Goal: Task Accomplishment & Management: Use online tool/utility

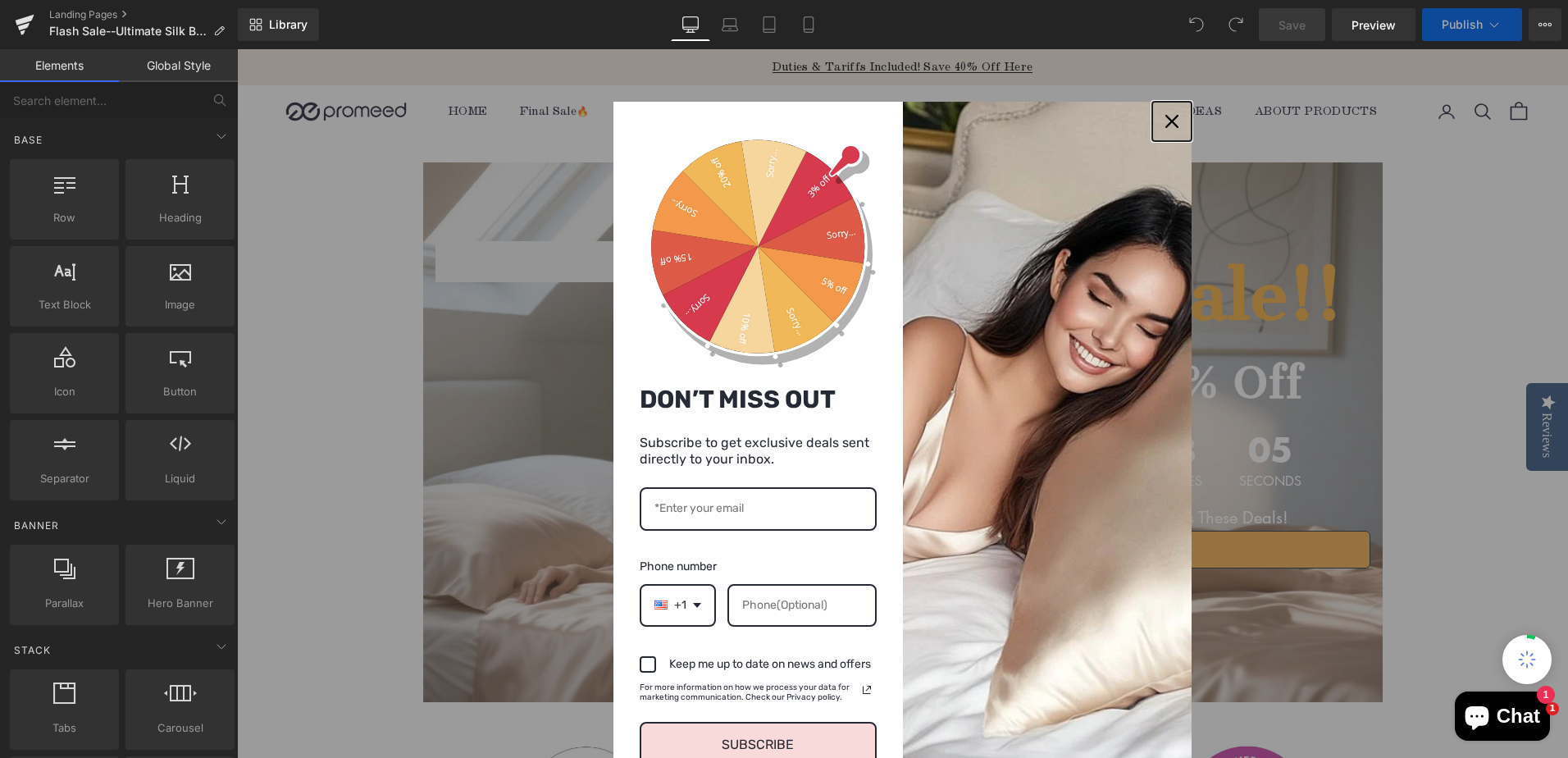
click at [1165, 124] on icon "close icon" at bounding box center [1171, 121] width 13 height 13
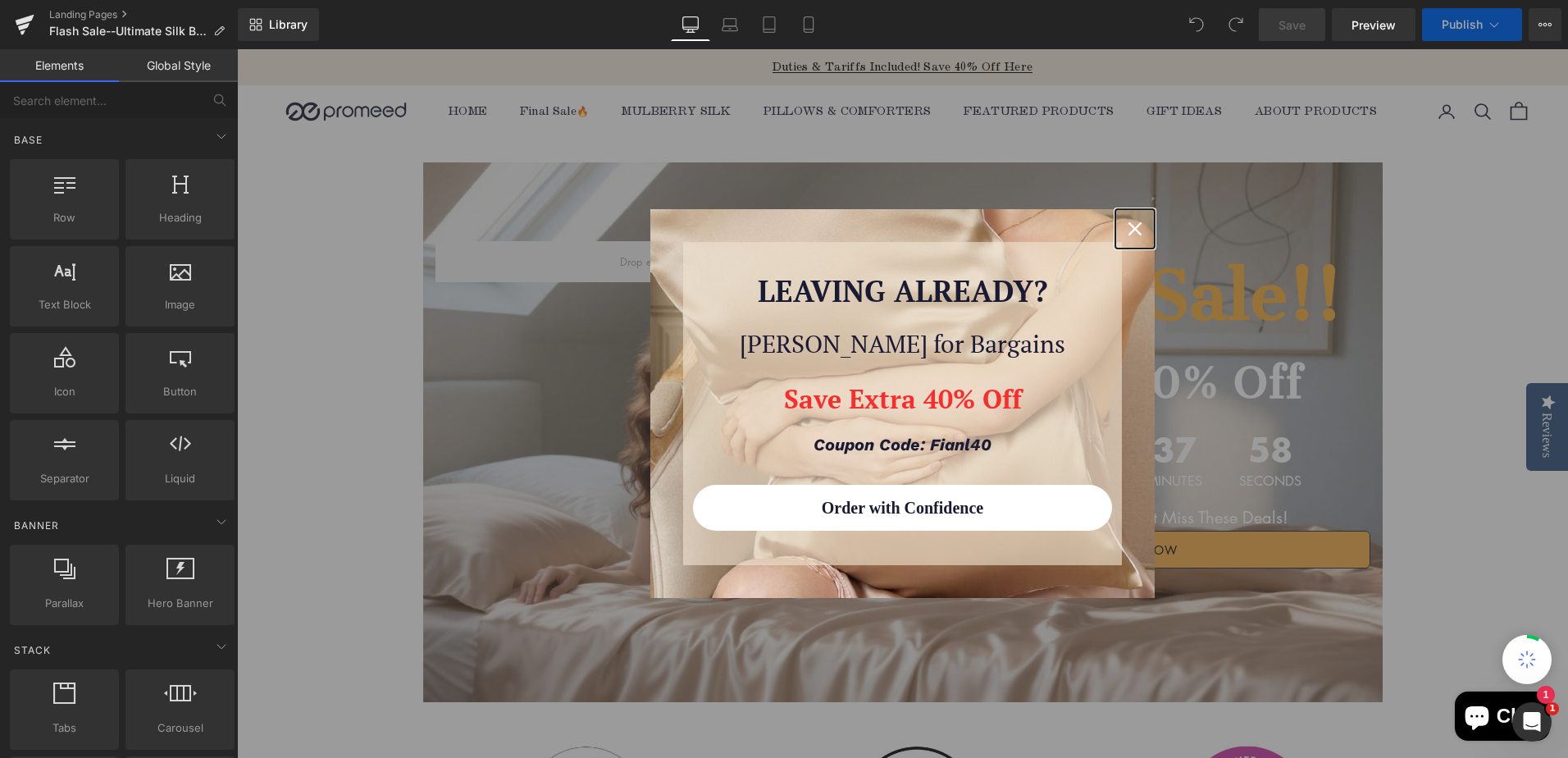
click at [1130, 227] on icon "close icon" at bounding box center [1134, 228] width 13 height 13
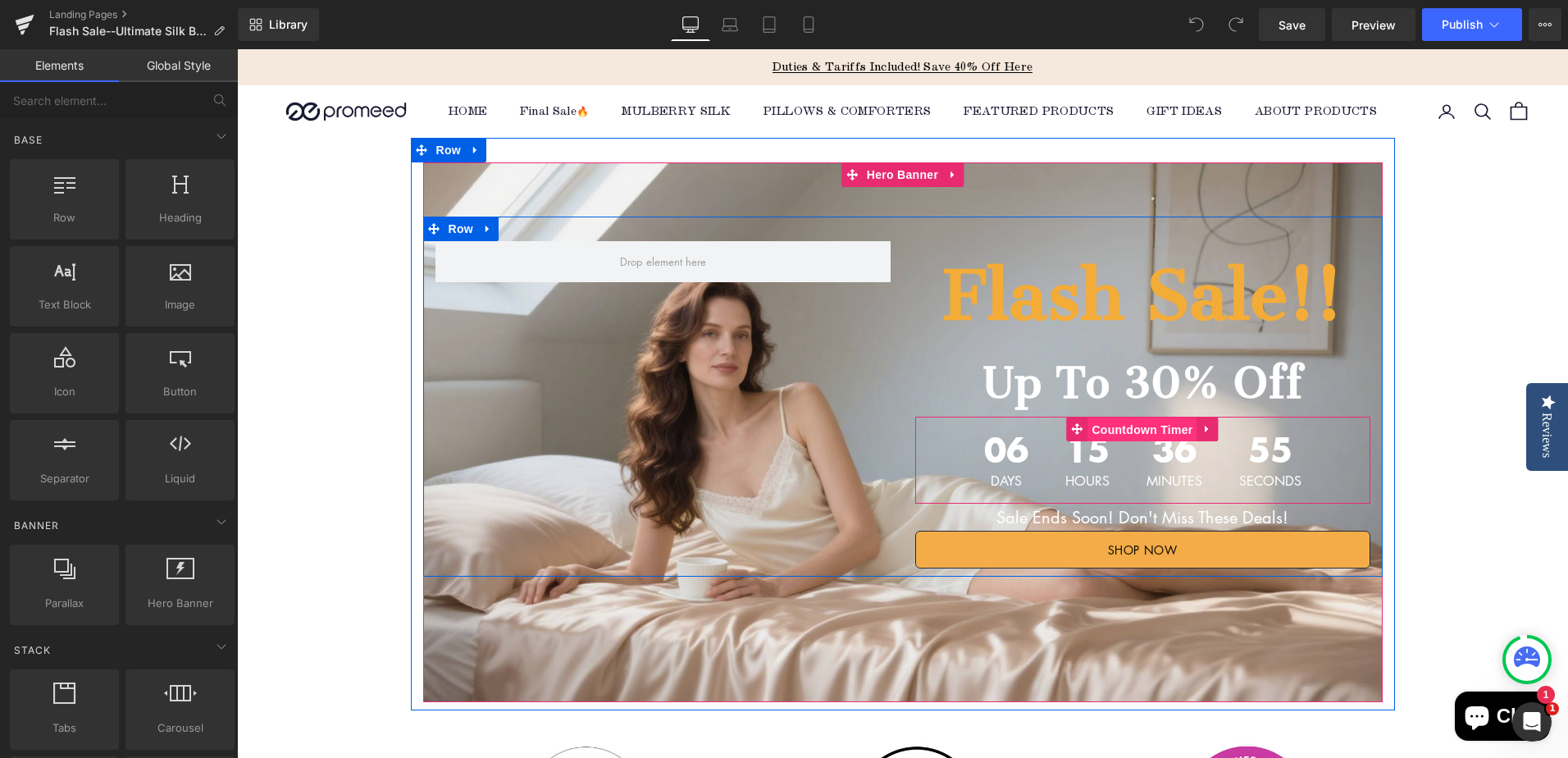
click at [1135, 435] on span "Countdown Timer" at bounding box center [1142, 429] width 109 height 25
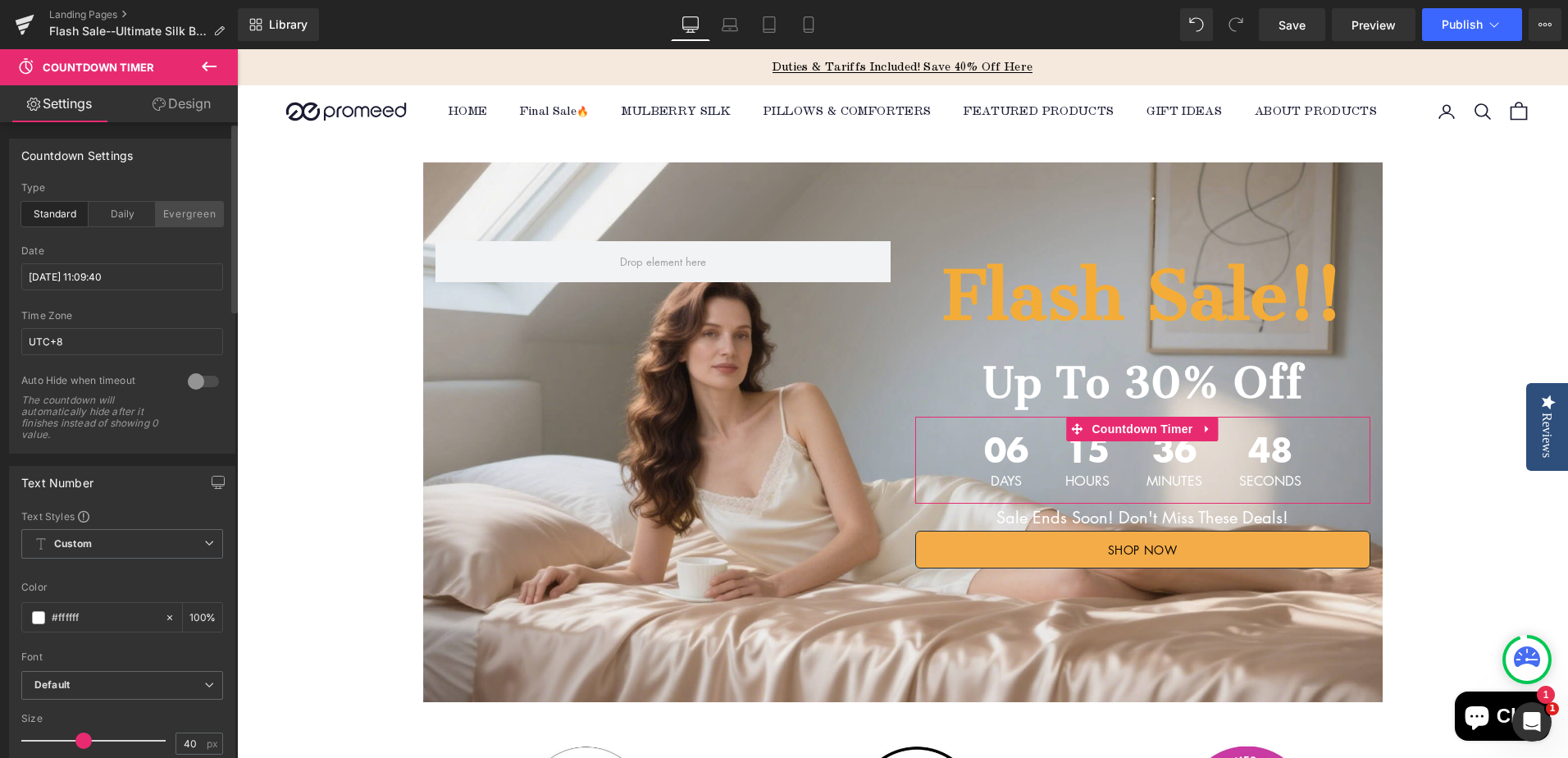
click at [192, 206] on div "Evergreen" at bounding box center [189, 214] width 67 height 25
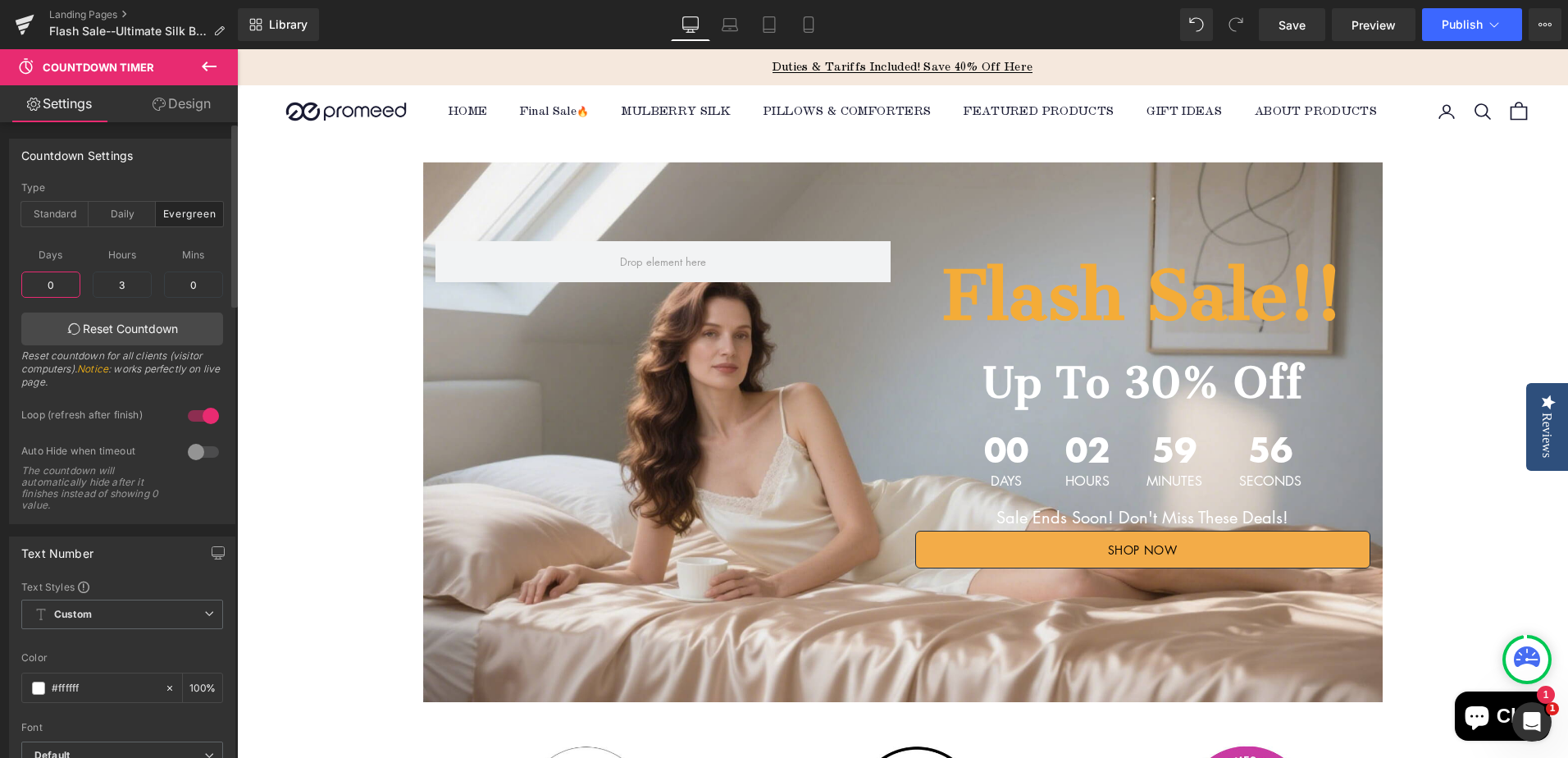
click at [57, 283] on input "0" at bounding box center [52, 284] width 59 height 26
drag, startPoint x: 42, startPoint y: 283, endPoint x: 59, endPoint y: 287, distance: 17.5
click at [59, 287] on input "0" at bounding box center [52, 284] width 59 height 26
type input "7"
drag, startPoint x: 109, startPoint y: 283, endPoint x: 125, endPoint y: 284, distance: 16.0
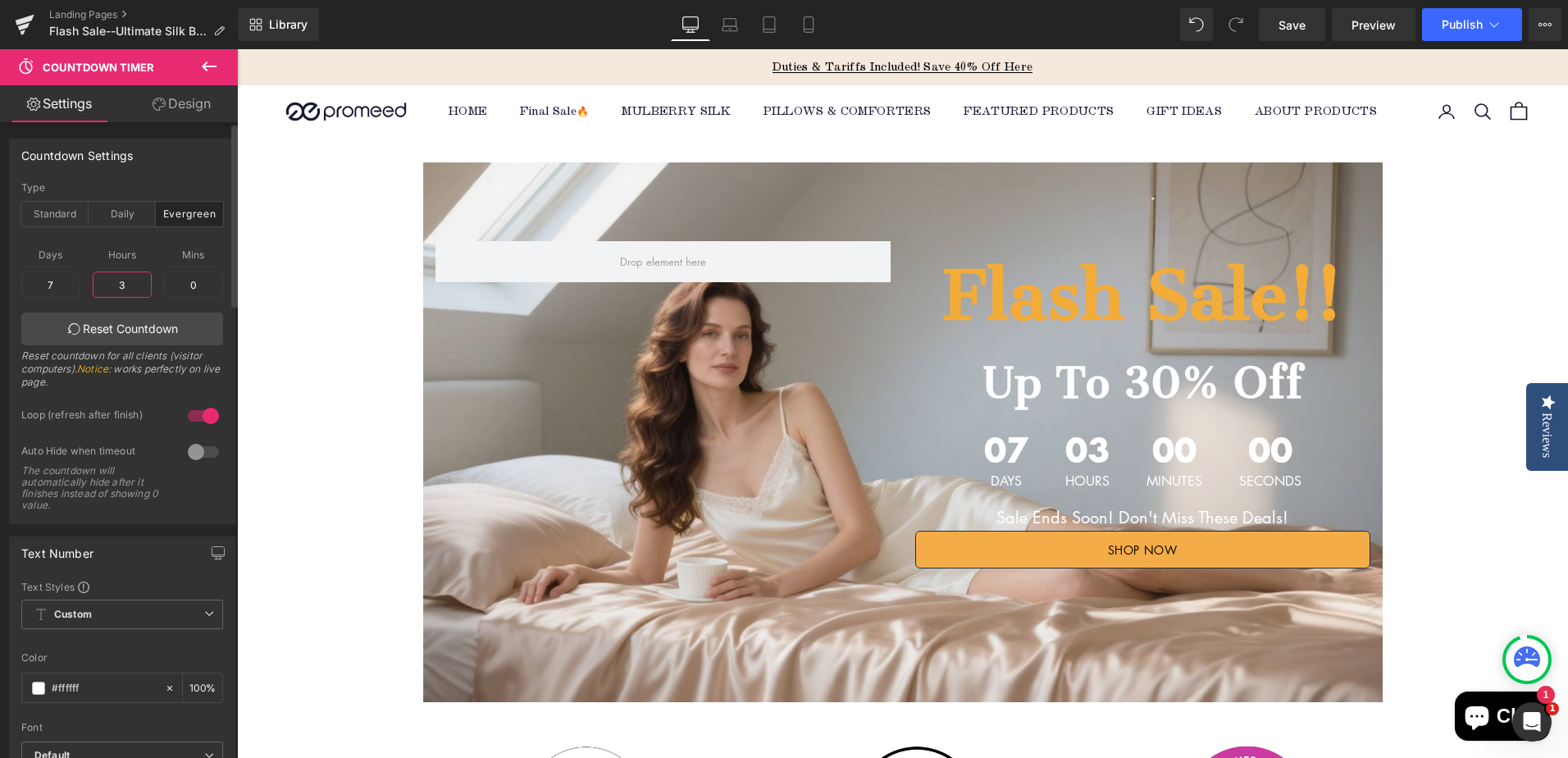
click at [125, 284] on input "3" at bounding box center [123, 284] width 59 height 26
drag, startPoint x: 136, startPoint y: 328, endPoint x: 136, endPoint y: 318, distance: 10.0
click at [136, 328] on link "Reset Countdown" at bounding box center [123, 328] width 202 height 33
drag, startPoint x: 109, startPoint y: 284, endPoint x: 136, endPoint y: 284, distance: 27.0
click at [136, 284] on input "0" at bounding box center [123, 284] width 59 height 26
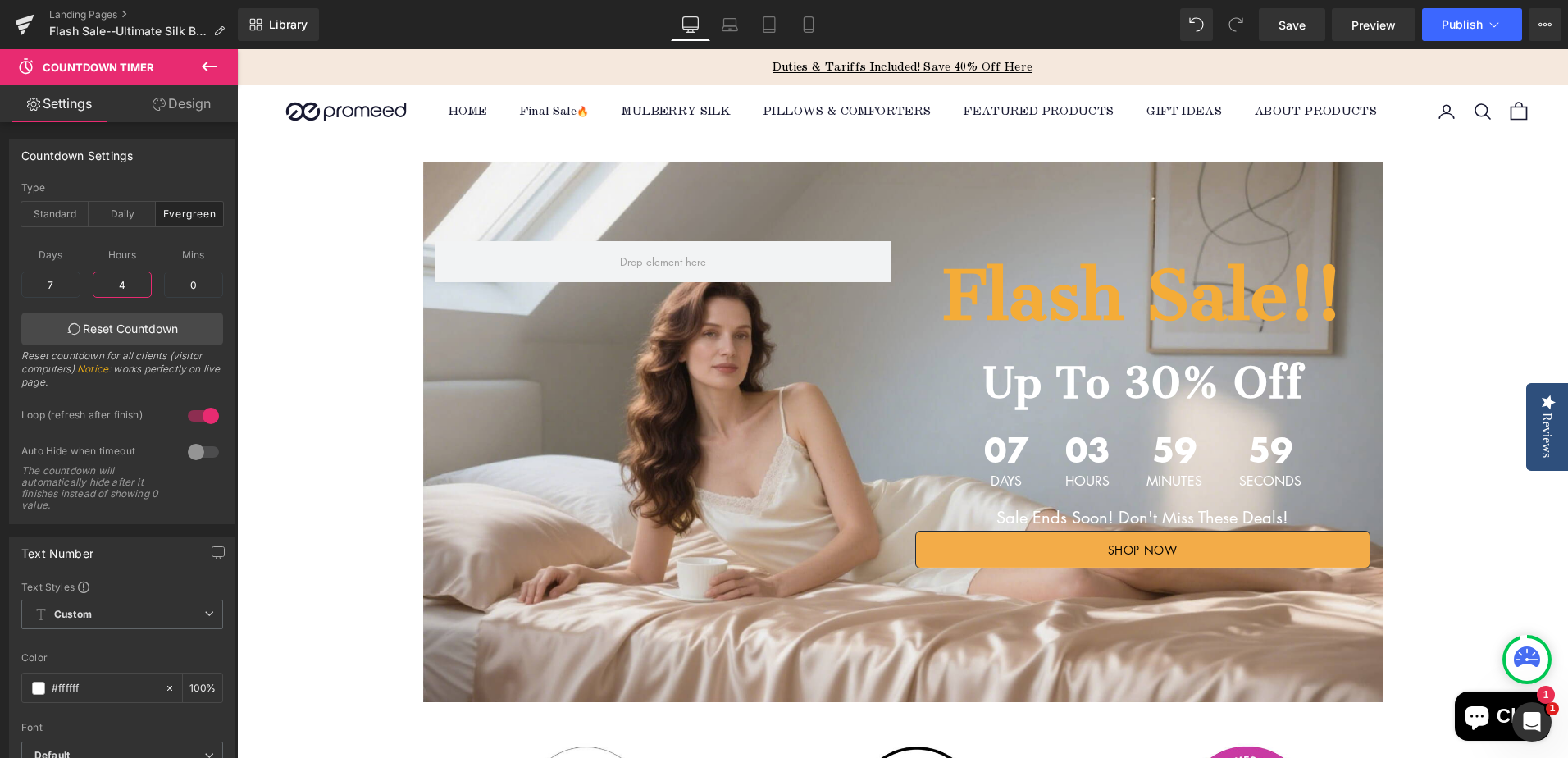
type input "4"
drag, startPoint x: 177, startPoint y: 276, endPoint x: 198, endPoint y: 278, distance: 21.1
click at [198, 278] on input "0" at bounding box center [194, 284] width 59 height 26
type input "21"
click at [188, 333] on link "Reset Countdown" at bounding box center [123, 328] width 202 height 33
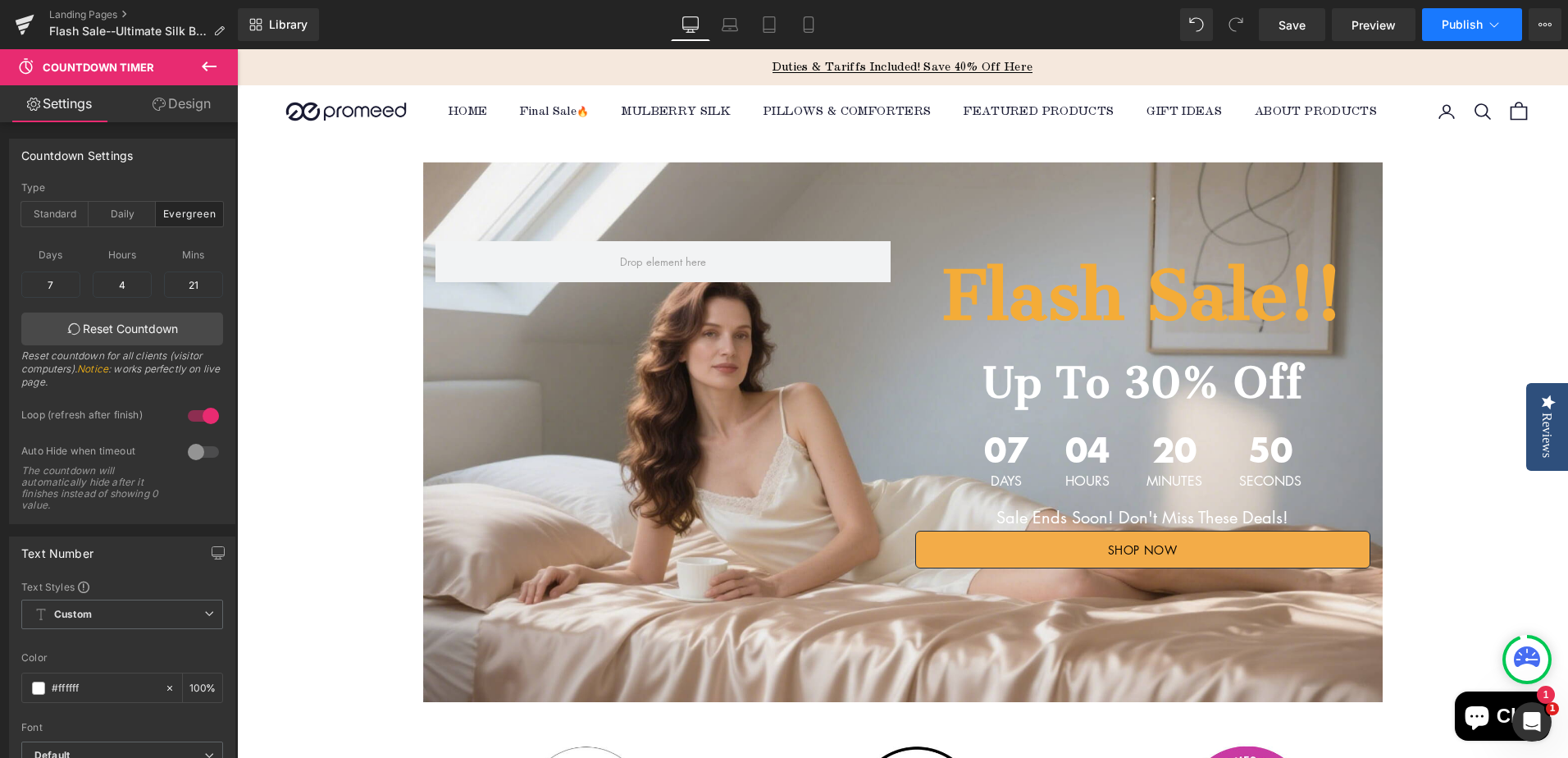
click at [1462, 22] on span "Publish" at bounding box center [1461, 24] width 41 height 13
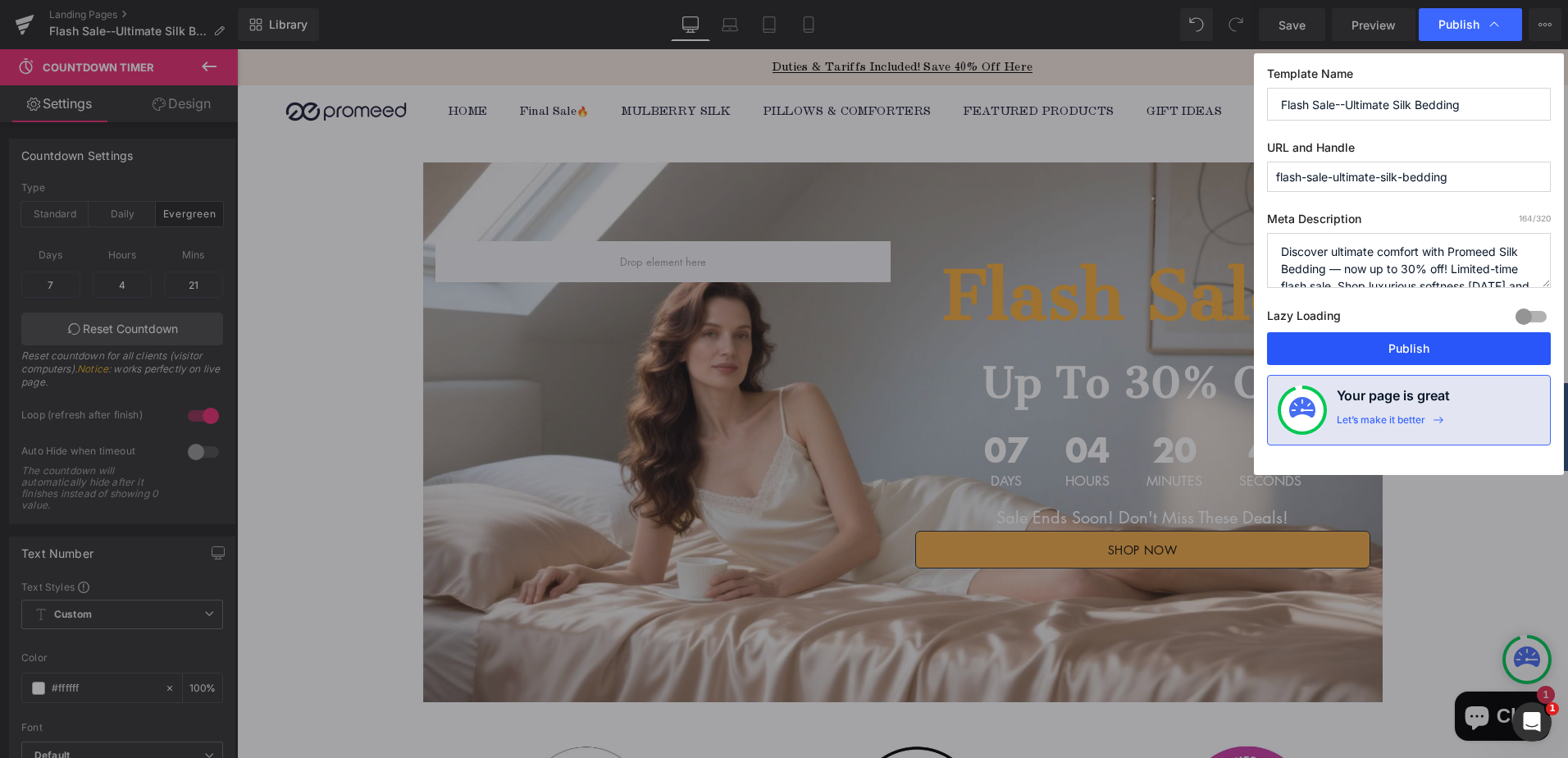
click at [1419, 350] on button "Publish" at bounding box center [1409, 348] width 283 height 33
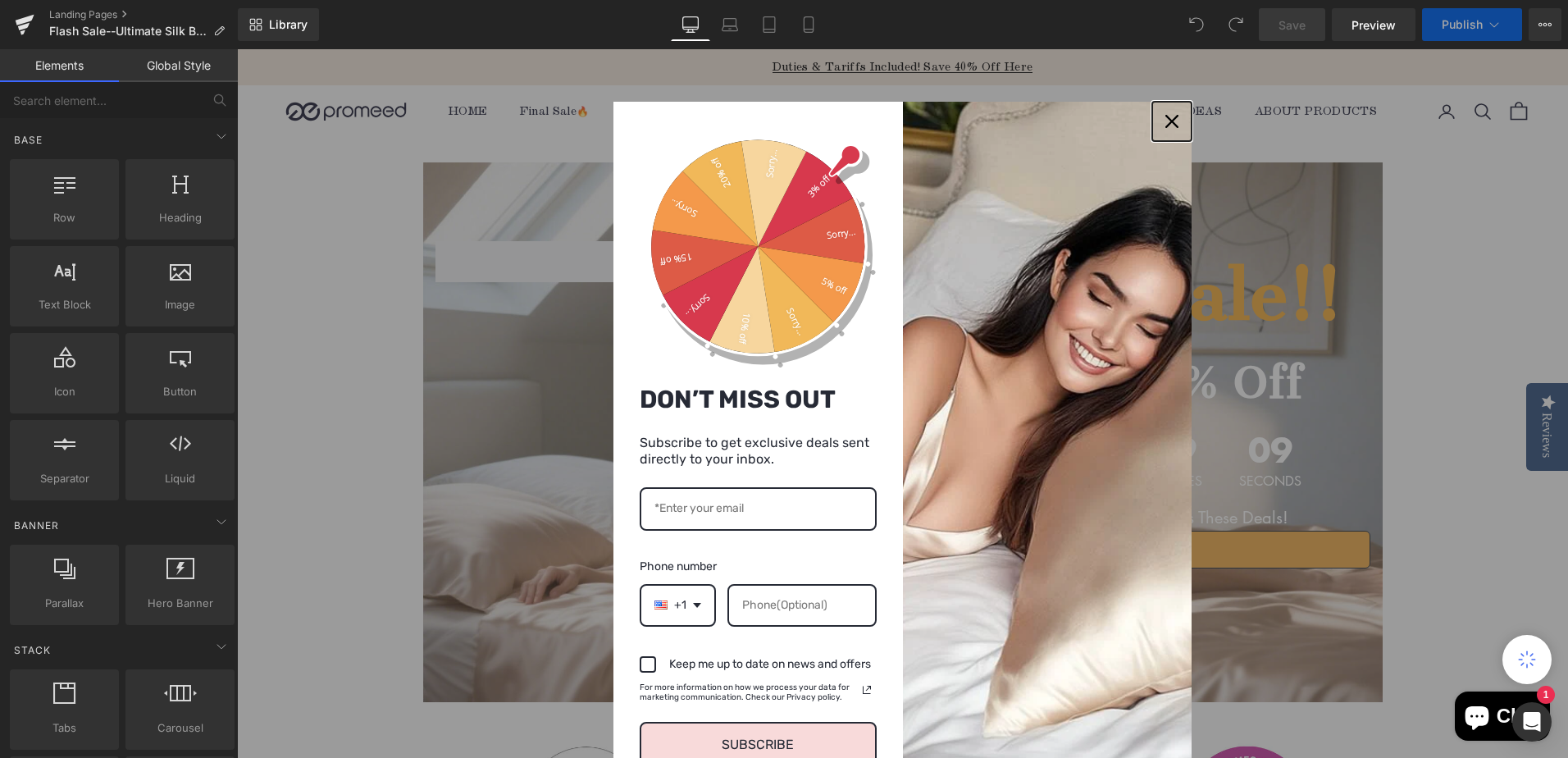
click at [1159, 121] on div "Close" at bounding box center [1172, 121] width 26 height 26
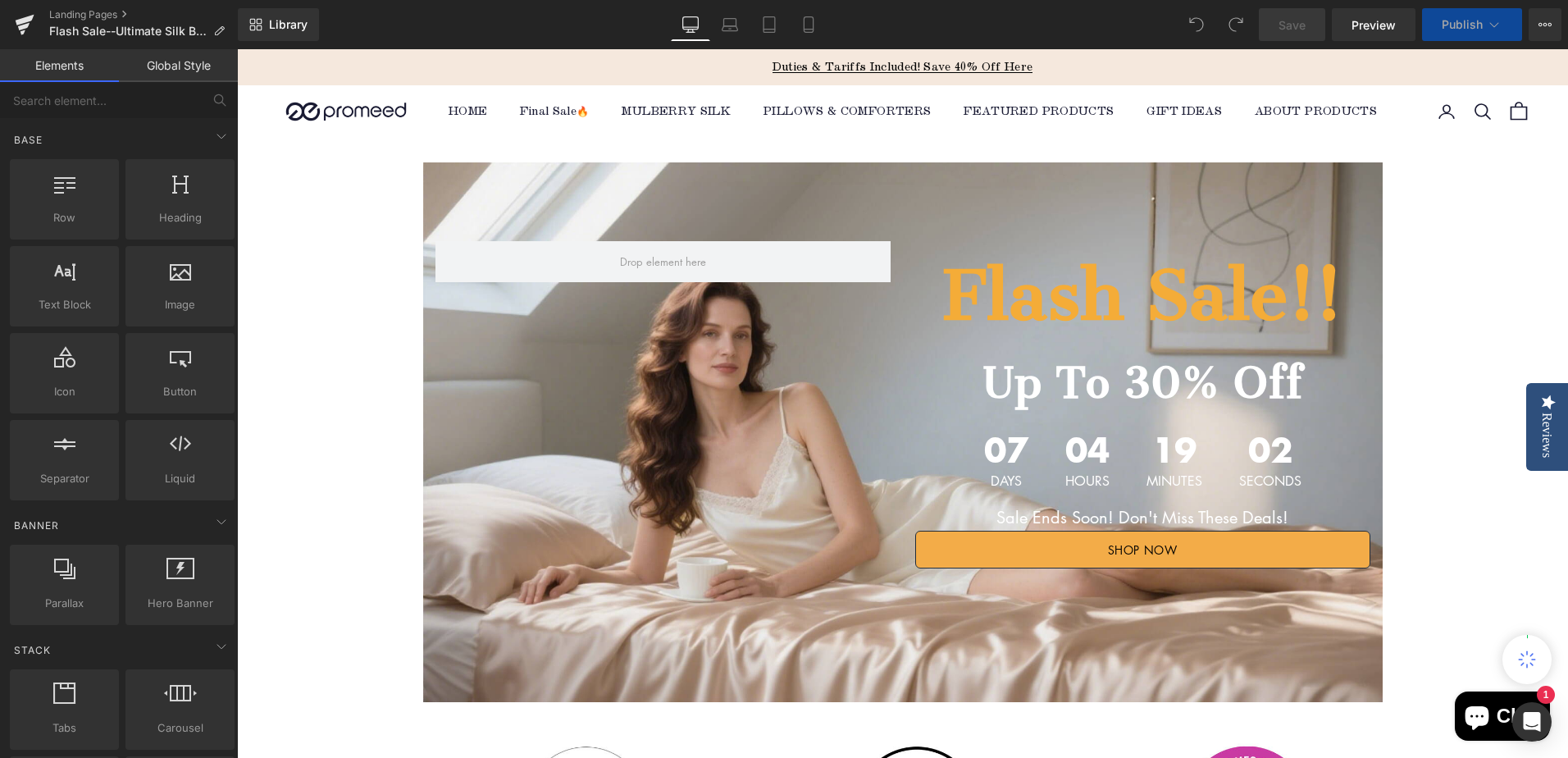
scroll to position [164, 0]
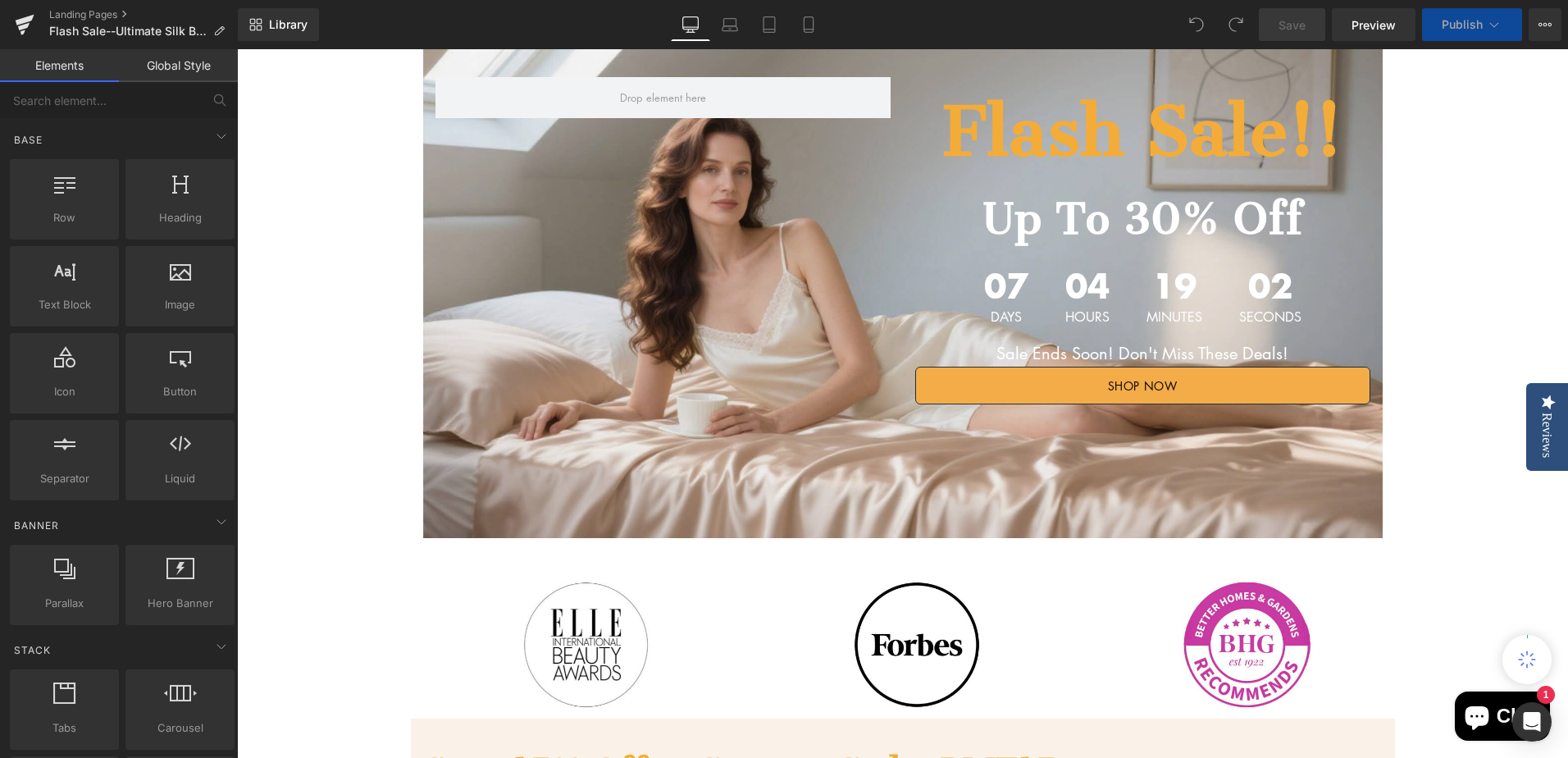
click at [1155, 299] on span "19" at bounding box center [1174, 288] width 55 height 41
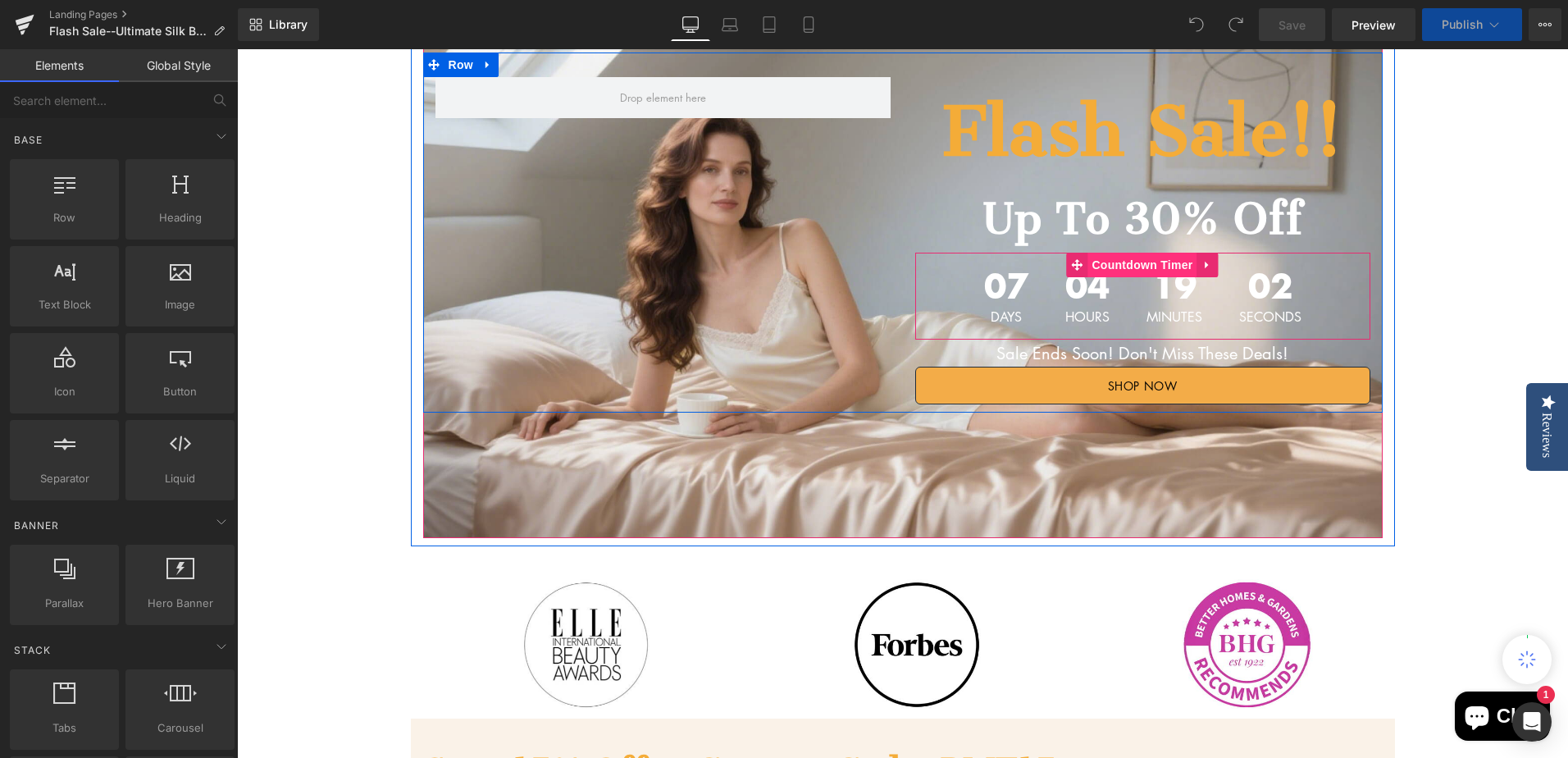
click at [1133, 264] on span "Countdown Timer" at bounding box center [1142, 265] width 109 height 25
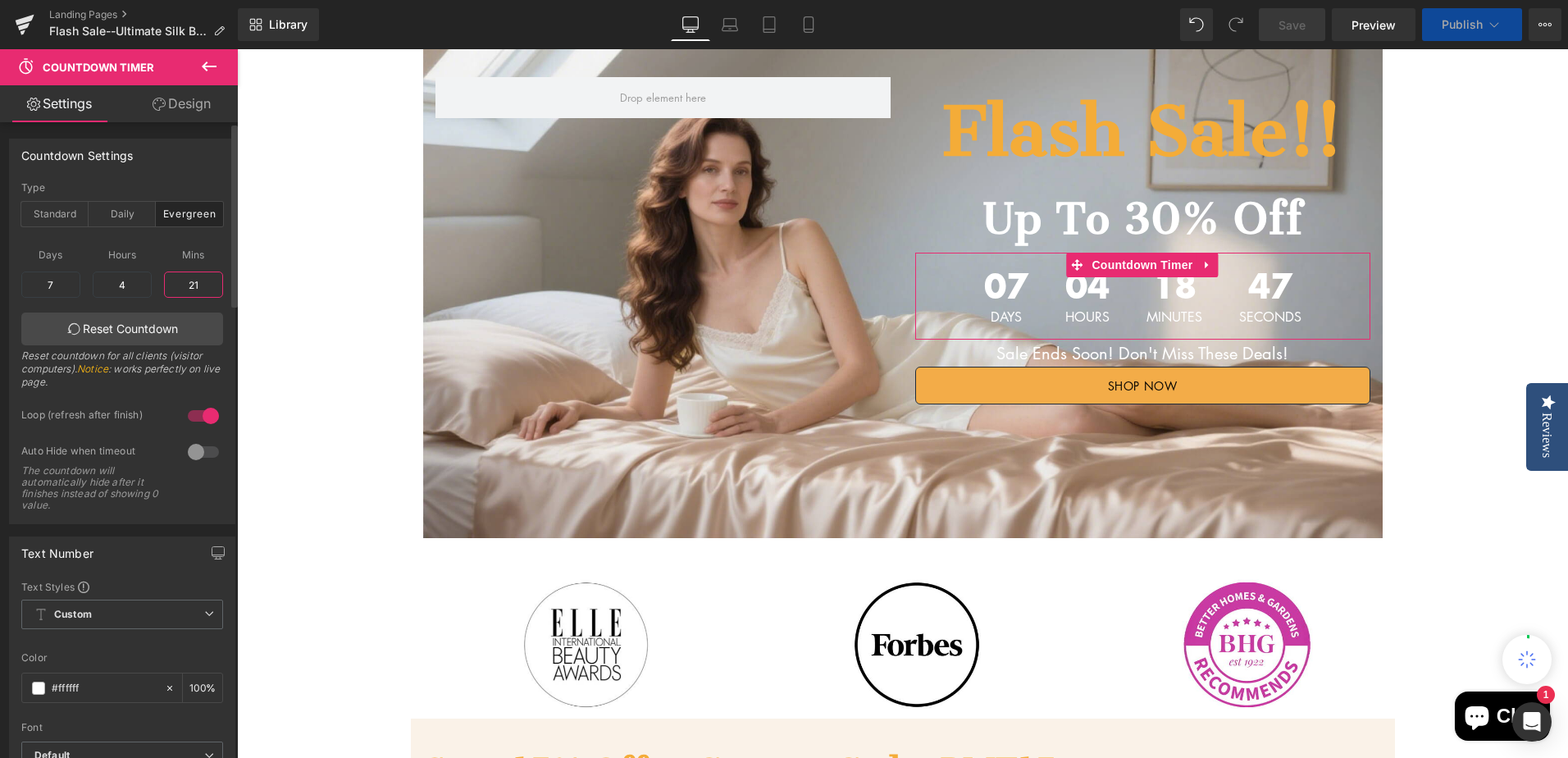
drag, startPoint x: 181, startPoint y: 284, endPoint x: 200, endPoint y: 284, distance: 19.0
click at [200, 284] on input "21" at bounding box center [194, 284] width 59 height 26
click at [193, 285] on input "18" at bounding box center [194, 284] width 59 height 26
click at [182, 336] on link "Reset Countdown" at bounding box center [123, 328] width 202 height 33
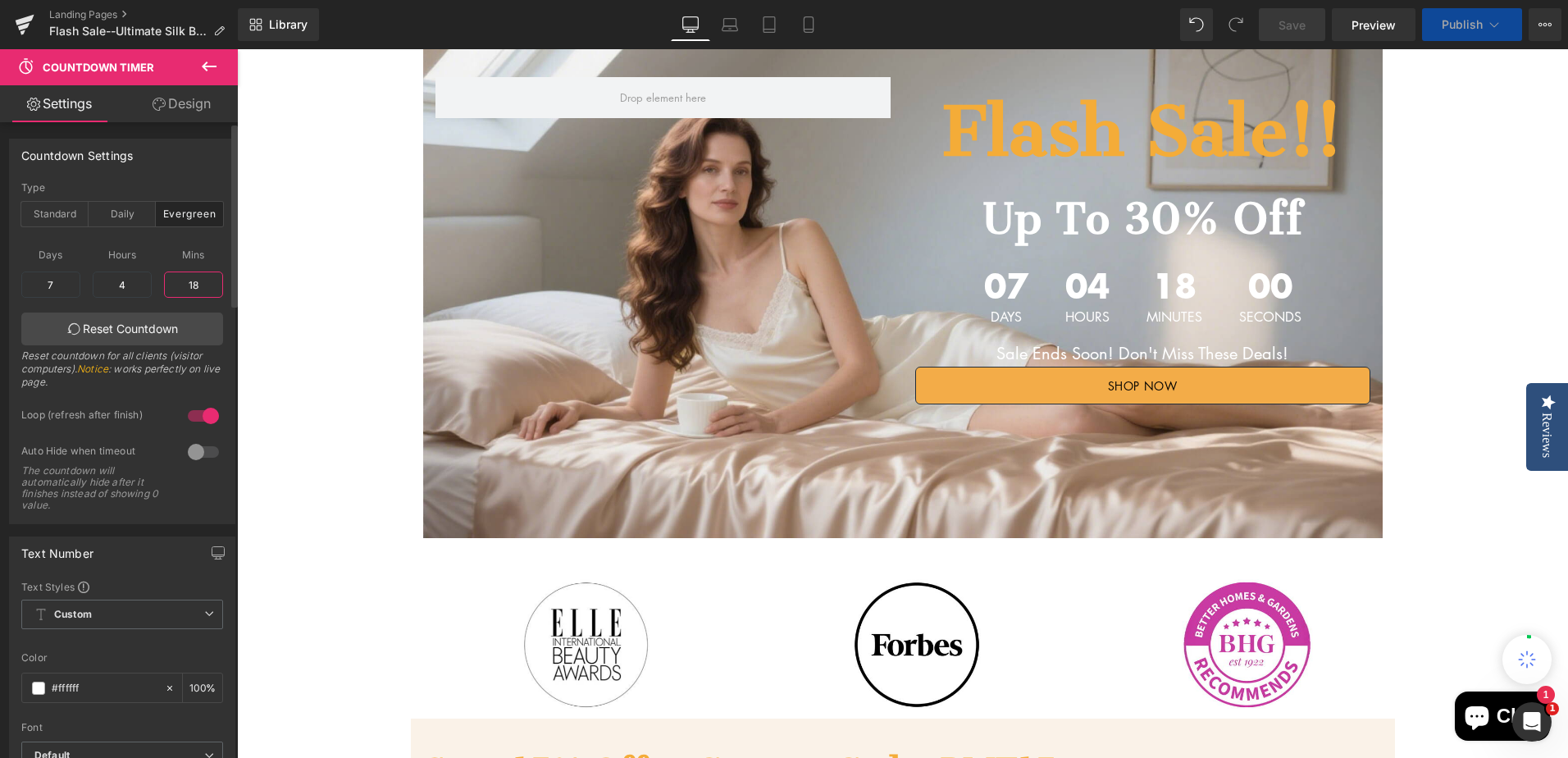
click at [194, 287] on input "18" at bounding box center [194, 284] width 59 height 26
type input "17"
click at [118, 318] on link "Reset Countdown" at bounding box center [123, 328] width 202 height 33
drag, startPoint x: 20, startPoint y: 312, endPoint x: 201, endPoint y: 283, distance: 183.3
click at [201, 283] on input "17" at bounding box center [194, 284] width 59 height 26
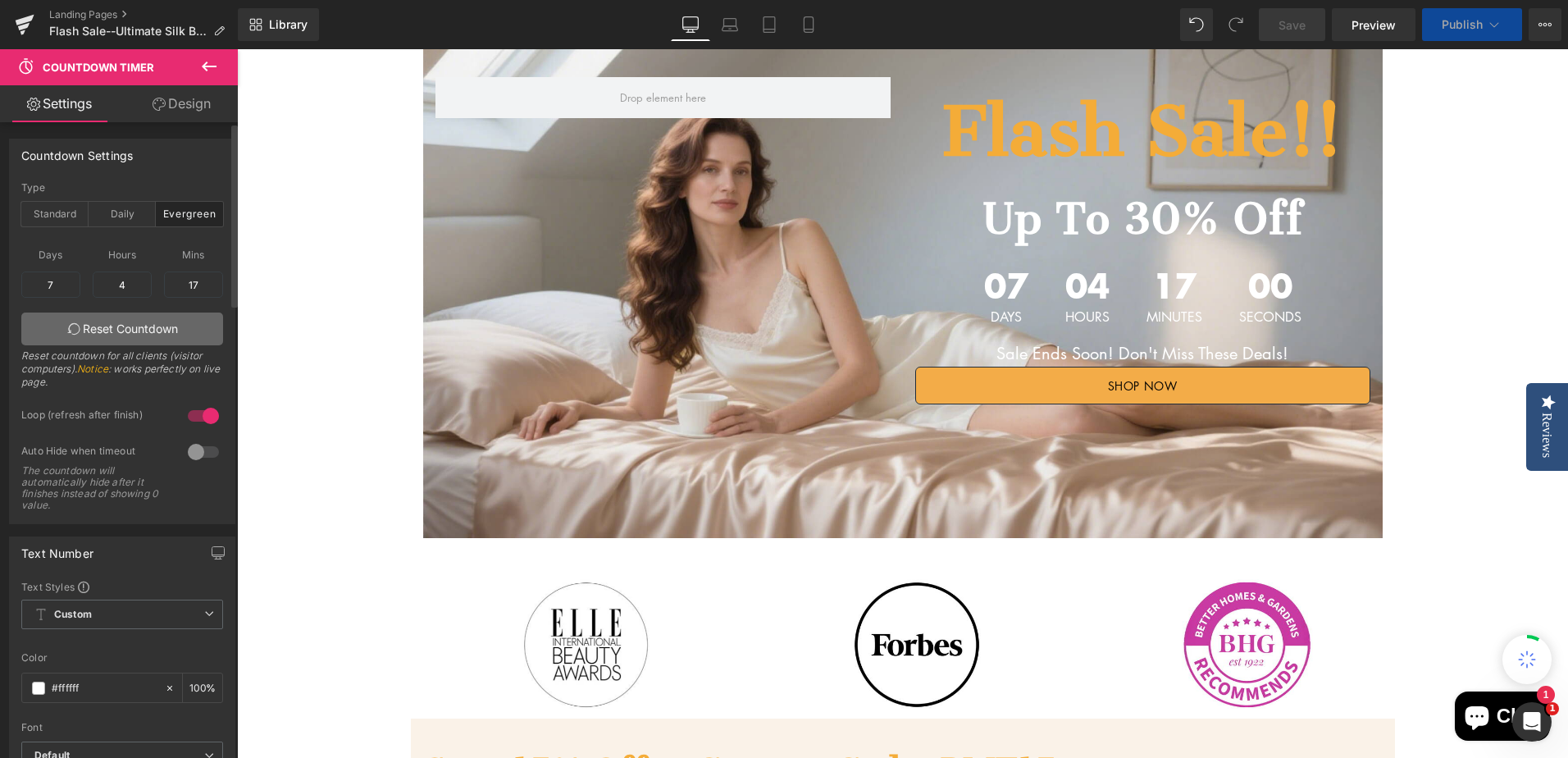
click at [146, 329] on link "Reset Countdown" at bounding box center [123, 328] width 202 height 33
click at [1481, 25] on span "Publish" at bounding box center [1461, 24] width 41 height 13
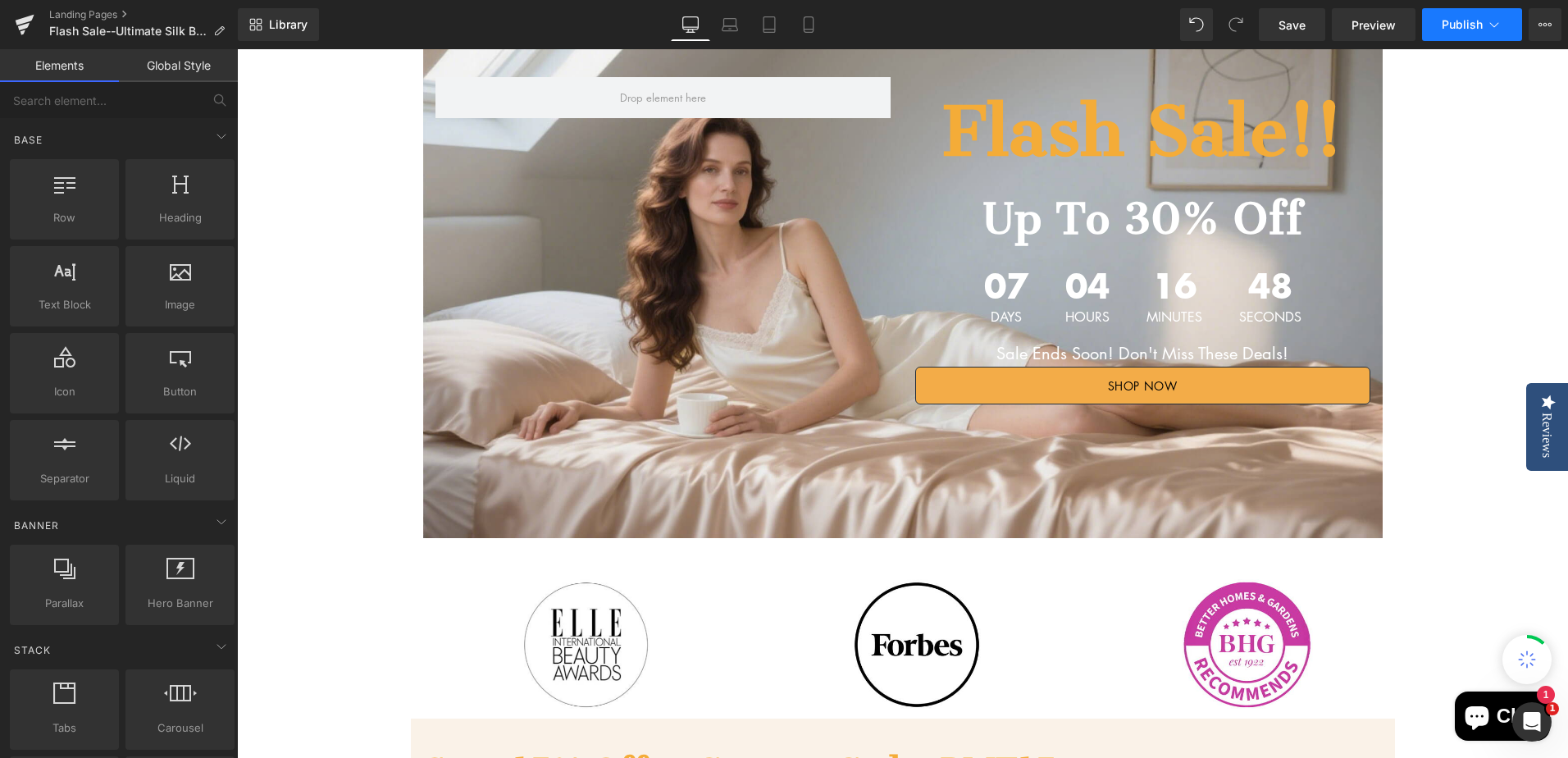
click at [1471, 18] on span "Publish" at bounding box center [1461, 24] width 41 height 13
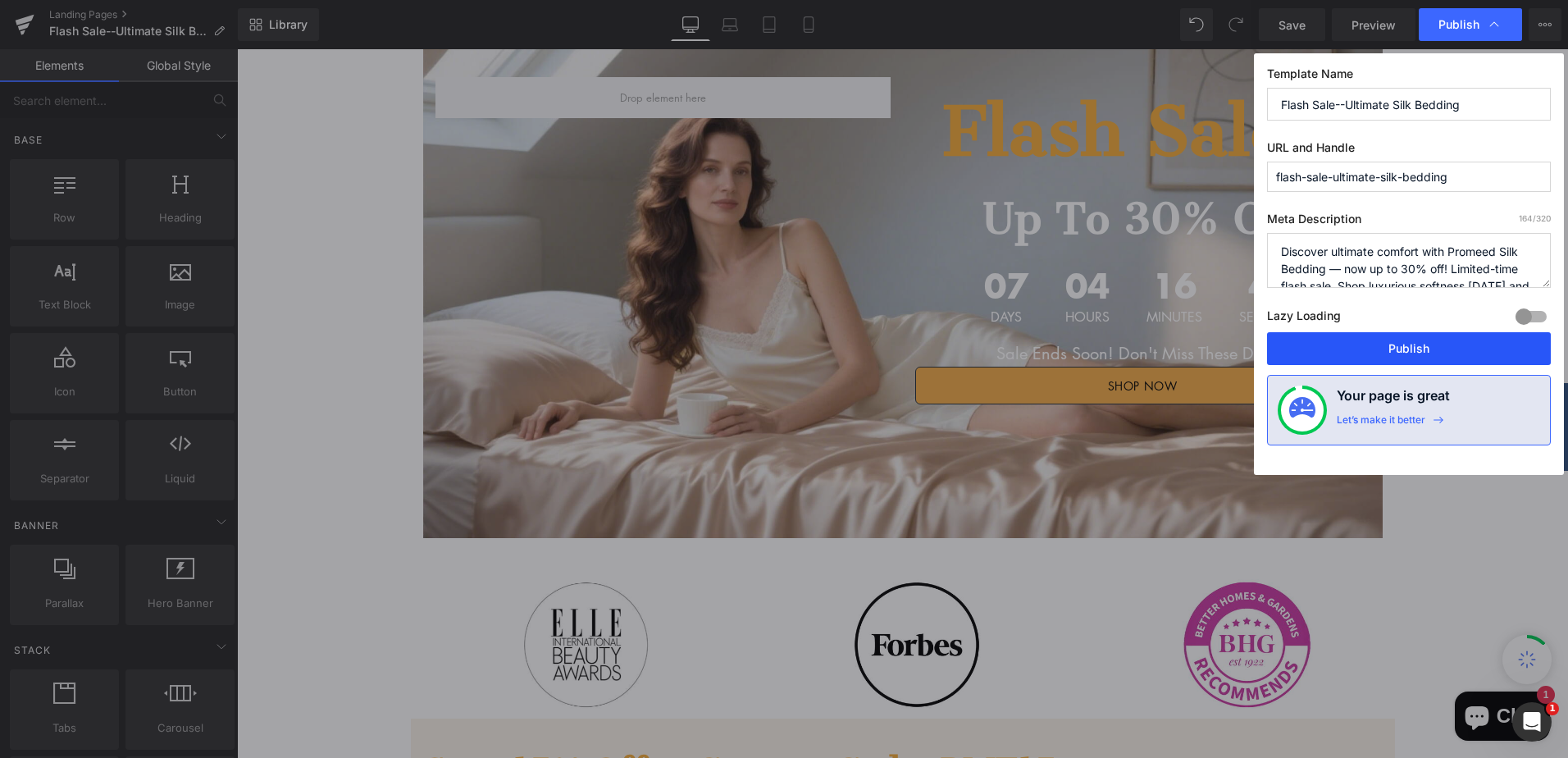
click at [1422, 344] on button "Publish" at bounding box center [1409, 348] width 283 height 33
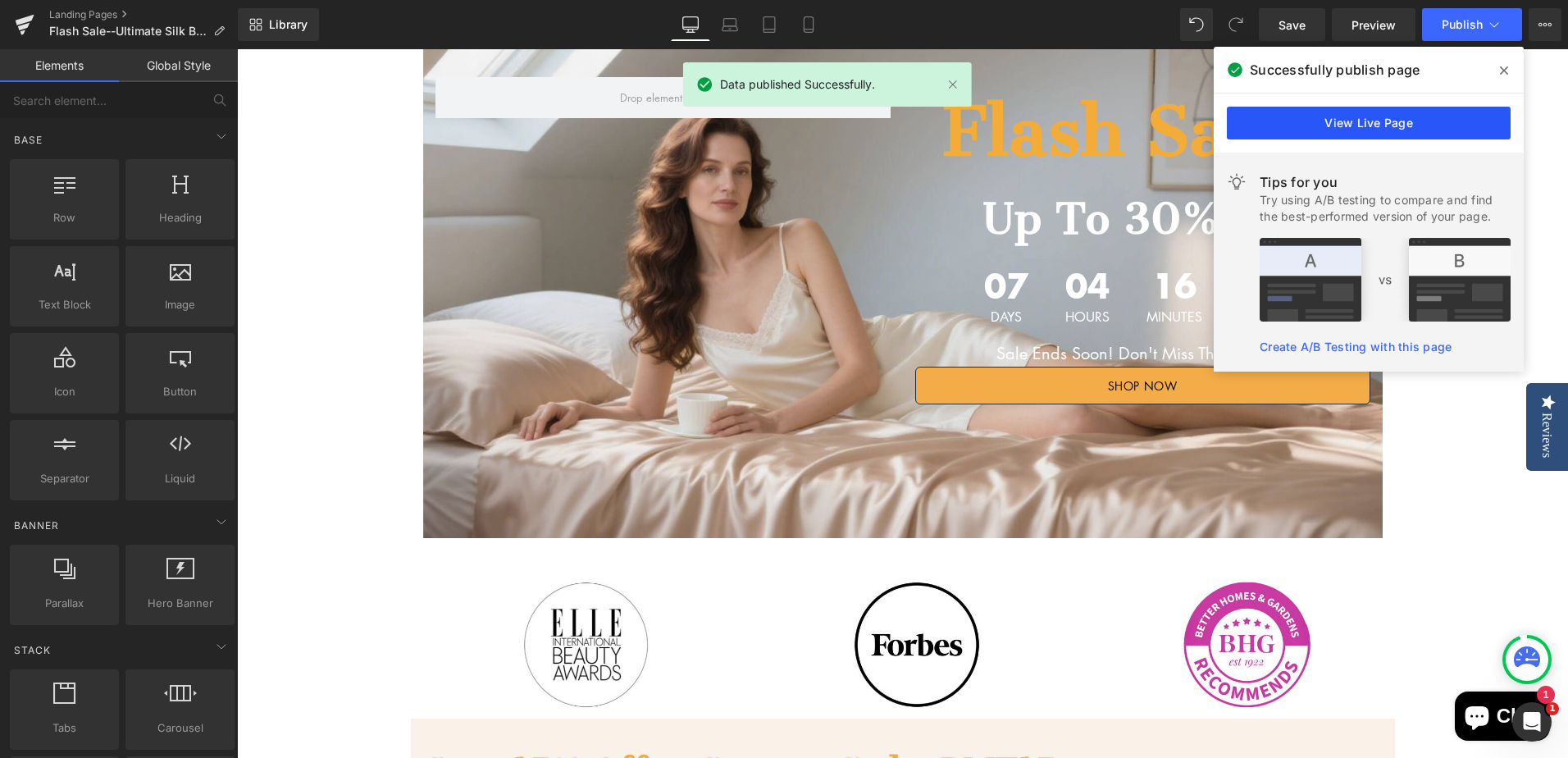
click at [1435, 128] on link "View Live Page" at bounding box center [1368, 123] width 283 height 33
